Goal: Browse casually: Explore the website without a specific task or goal

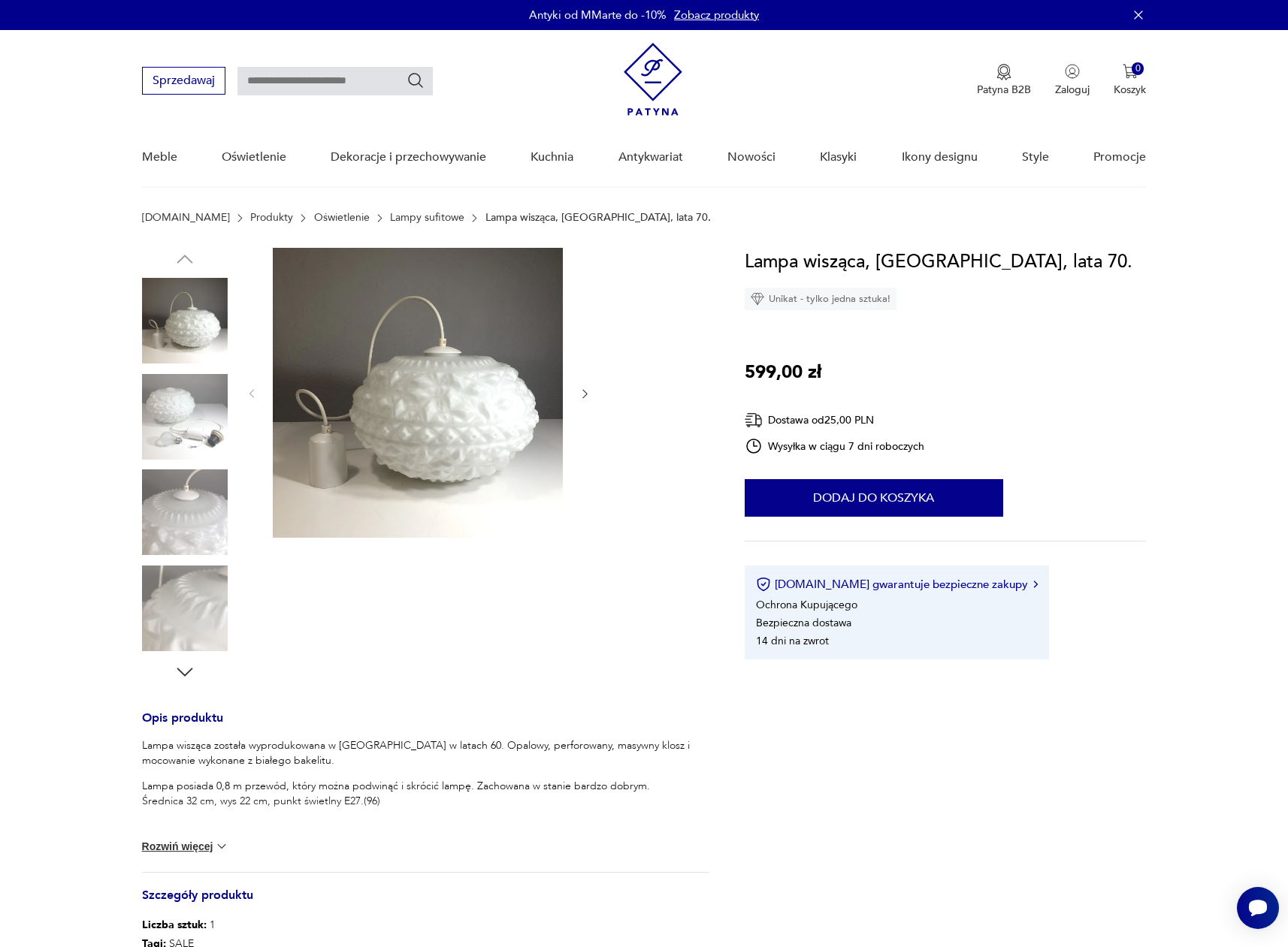
click at [183, 407] on img at bounding box center [184, 416] width 85 height 85
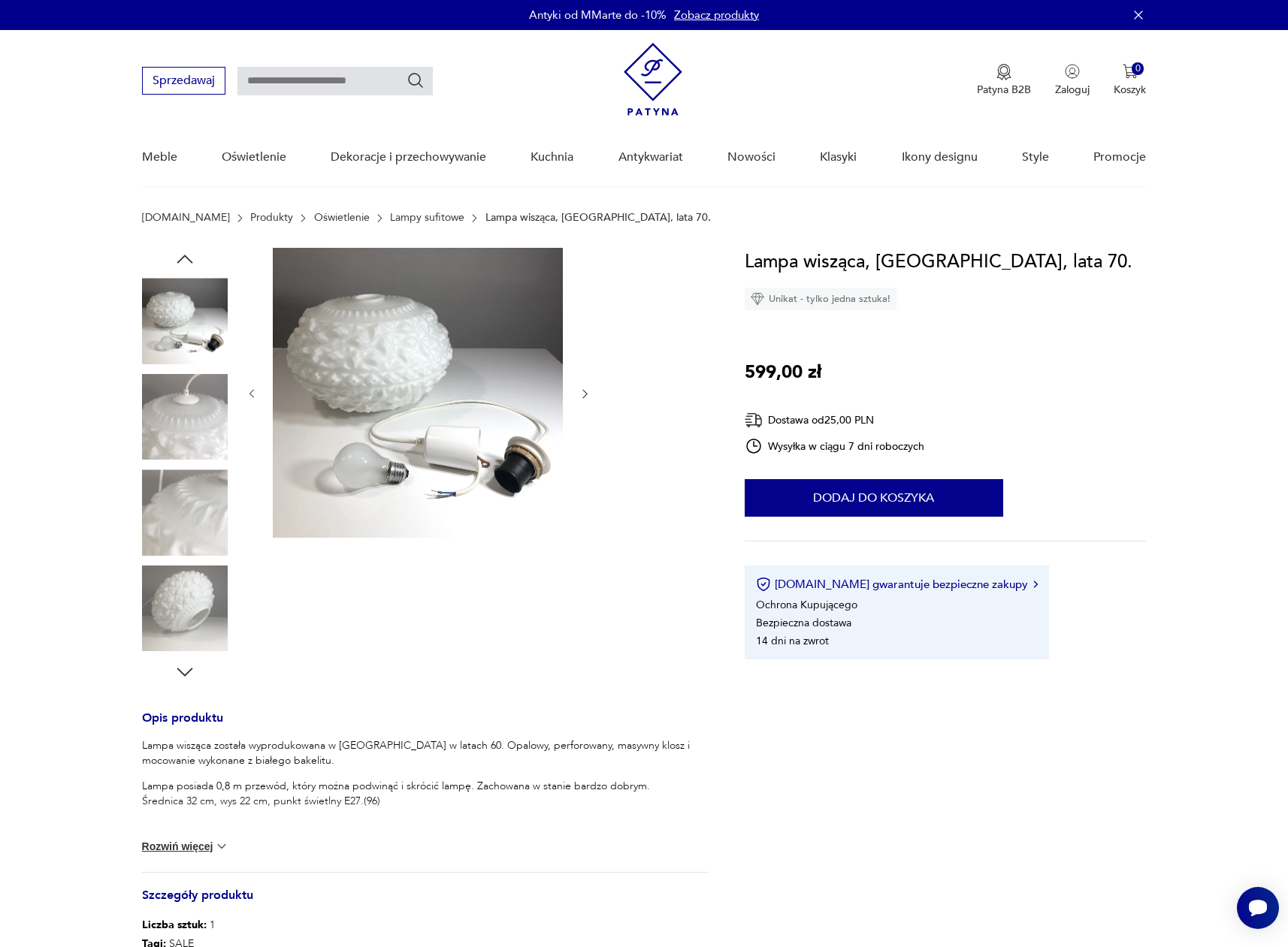
click at [178, 430] on img at bounding box center [184, 416] width 85 height 85
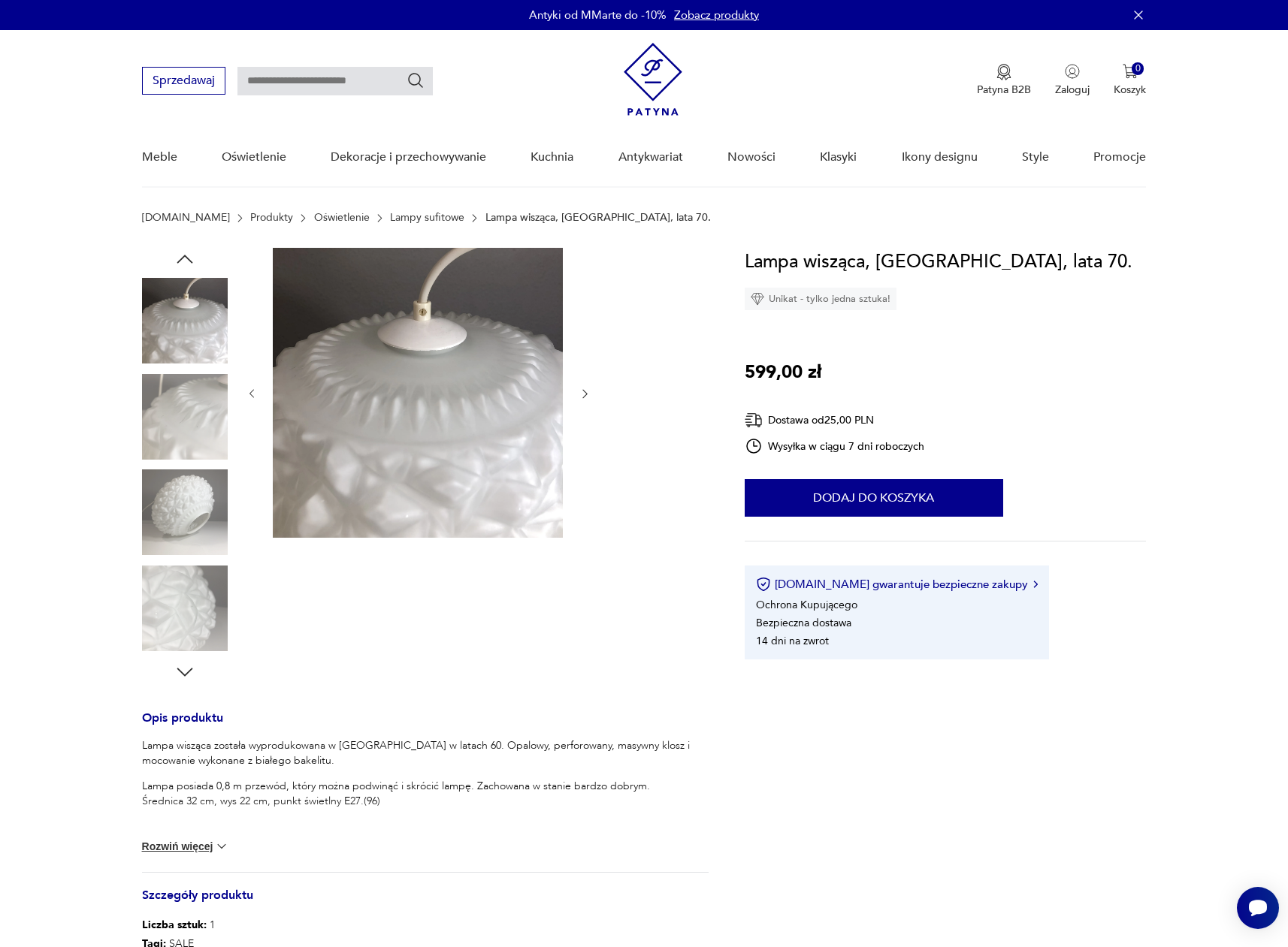
click at [181, 464] on div at bounding box center [184, 465] width 85 height 376
click at [181, 492] on img at bounding box center [184, 512] width 85 height 85
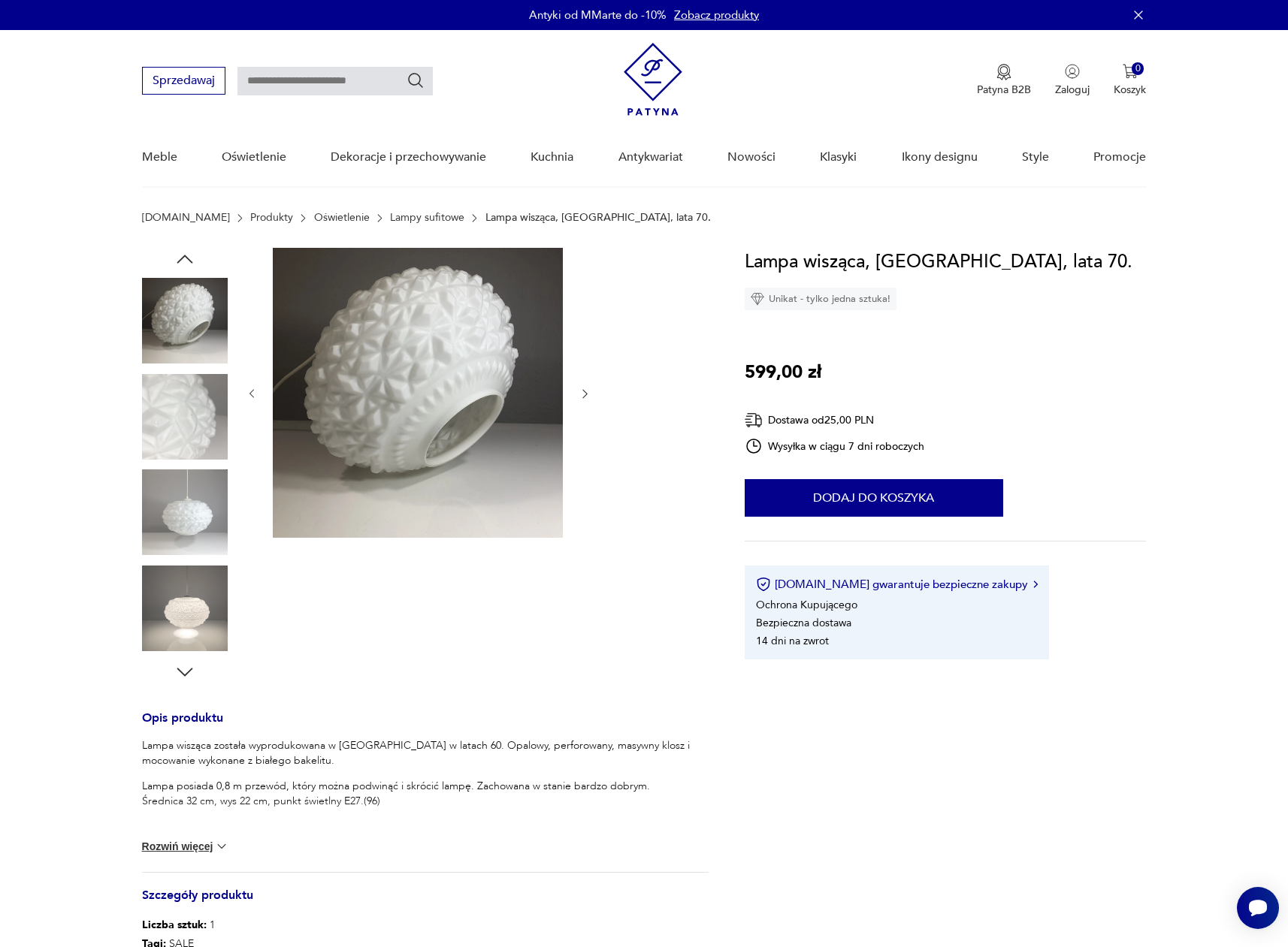
click at [181, 492] on img at bounding box center [184, 512] width 85 height 85
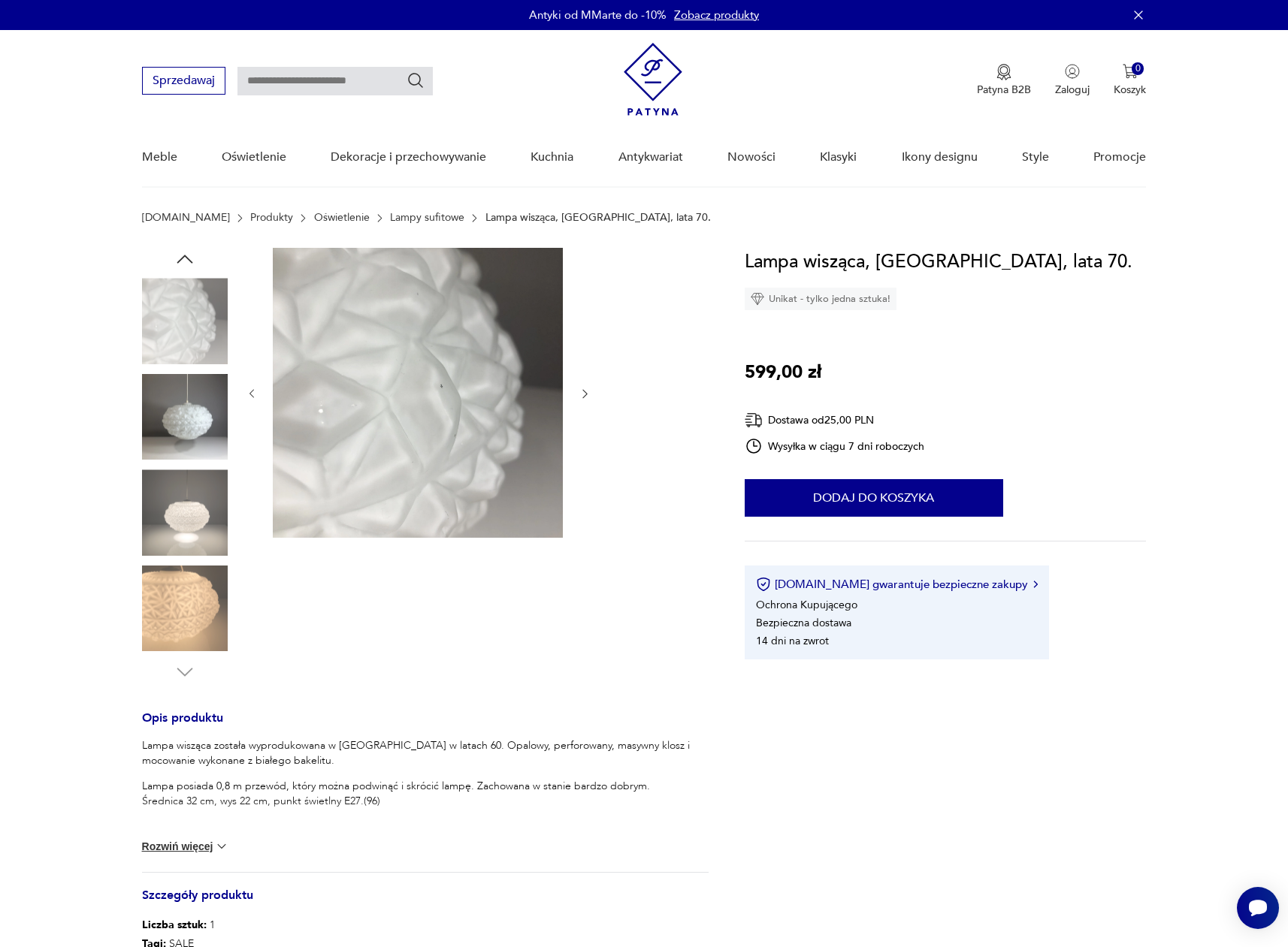
click at [180, 538] on img at bounding box center [184, 512] width 85 height 85
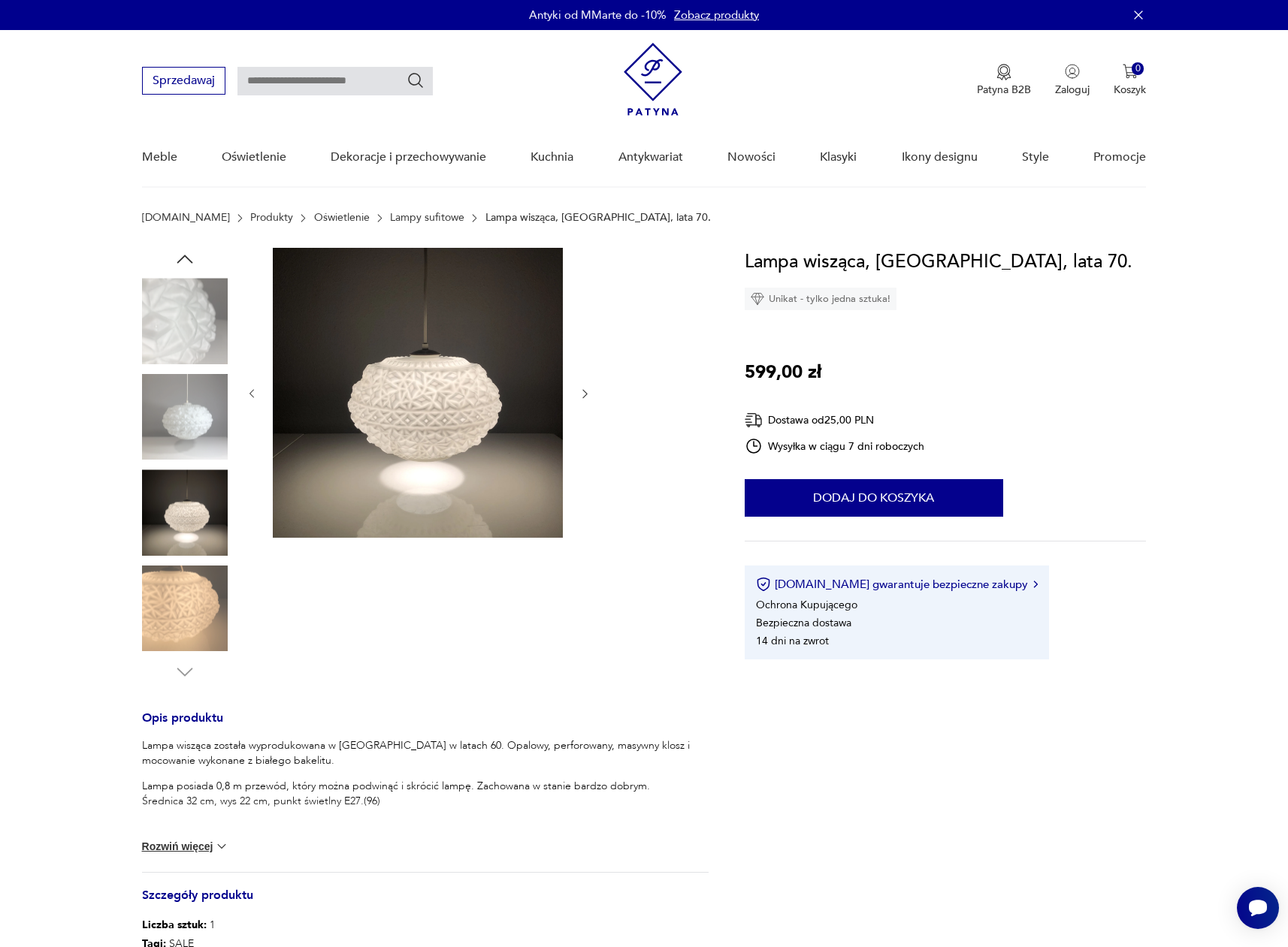
click at [202, 609] on img at bounding box center [184, 608] width 85 height 85
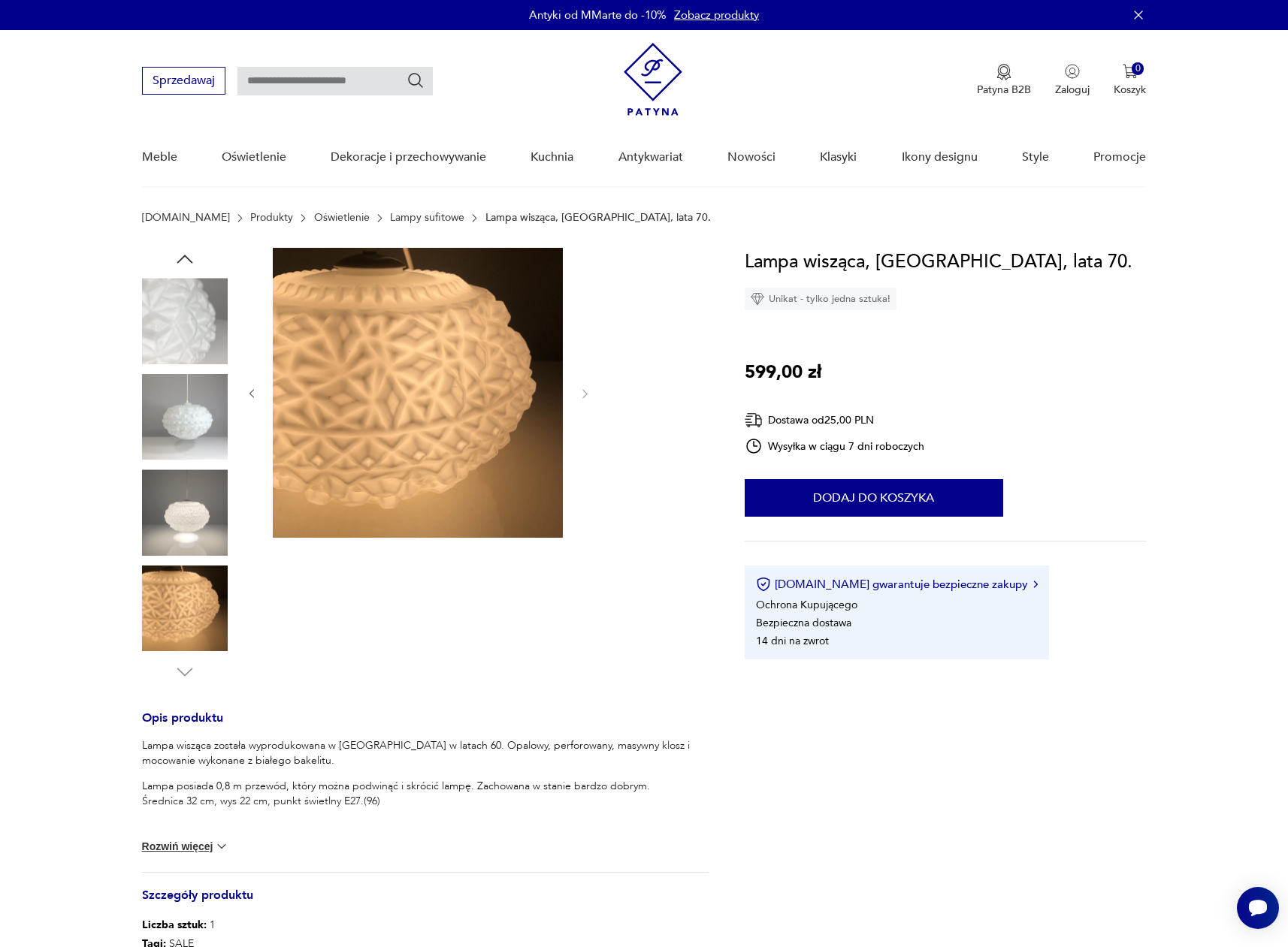
click at [189, 627] on img at bounding box center [184, 608] width 85 height 85
click at [184, 668] on icon "button" at bounding box center [185, 672] width 22 height 22
click at [188, 540] on img at bounding box center [184, 512] width 85 height 85
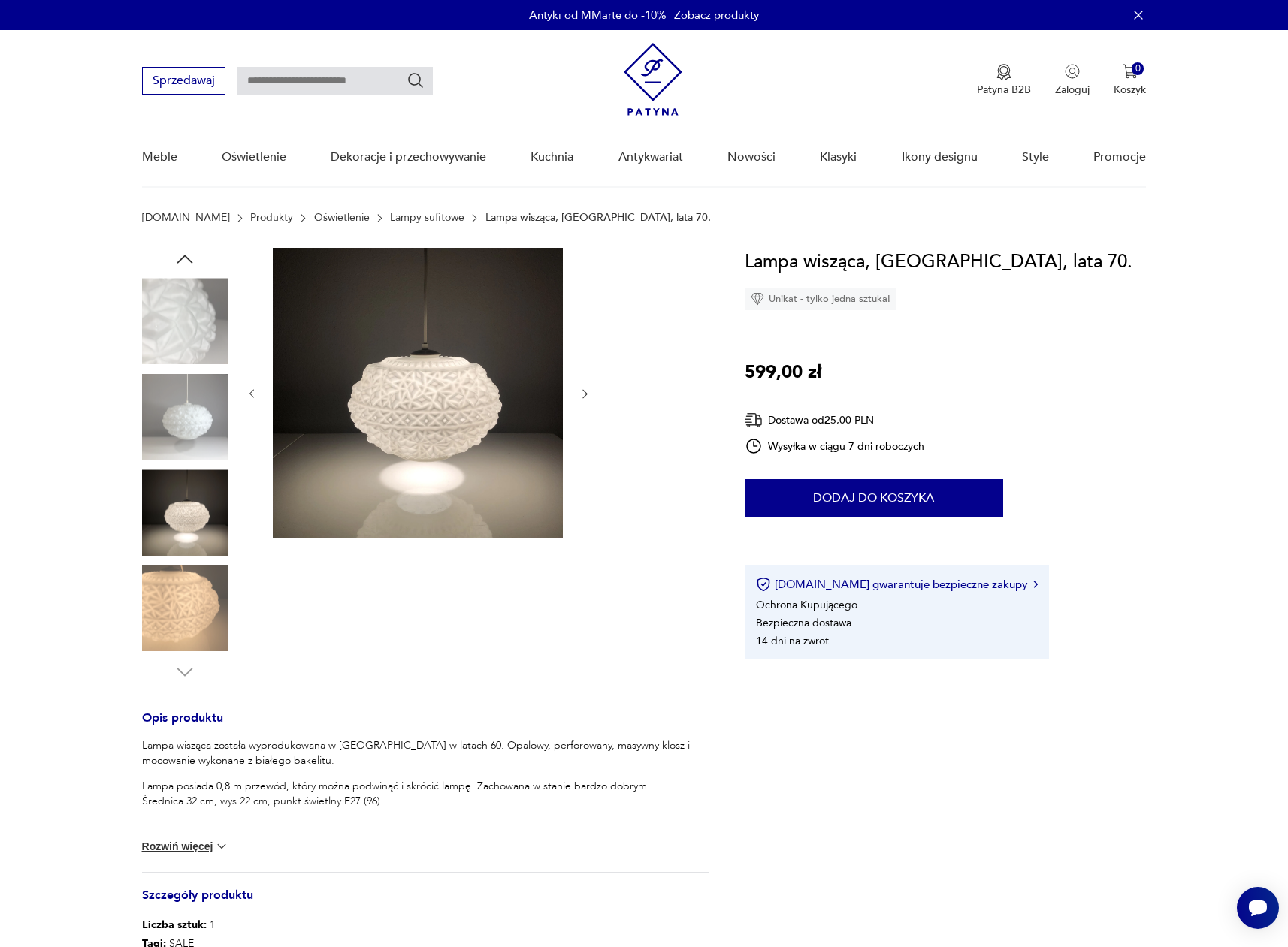
click at [182, 464] on div at bounding box center [184, 465] width 85 height 376
